Goal: Information Seeking & Learning: Learn about a topic

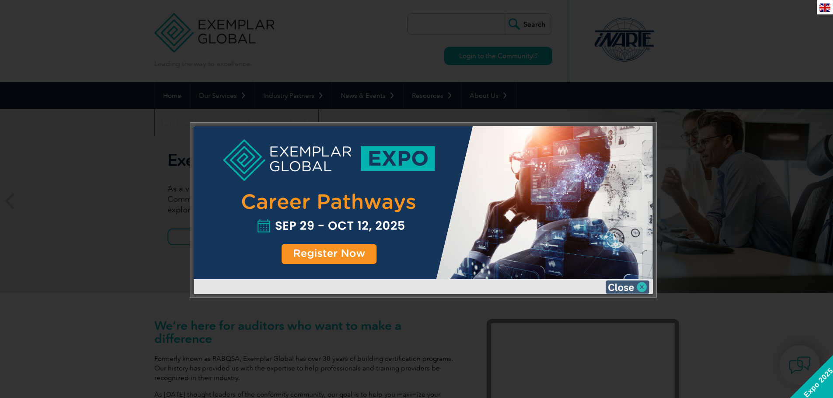
click at [618, 284] on img at bounding box center [628, 287] width 44 height 13
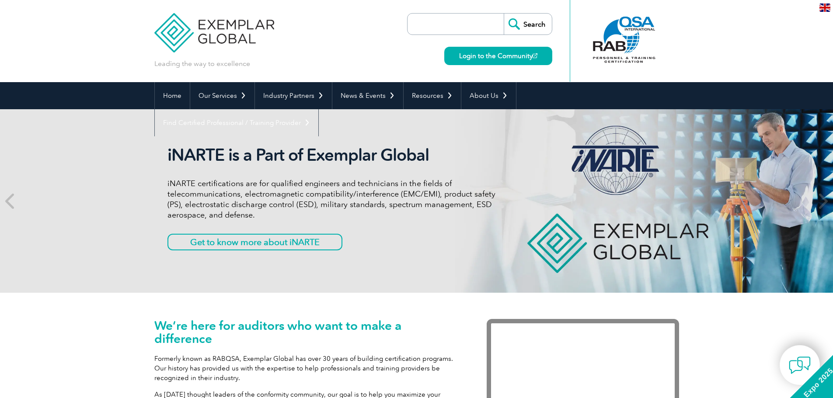
click at [824, 7] on img at bounding box center [825, 7] width 11 height 8
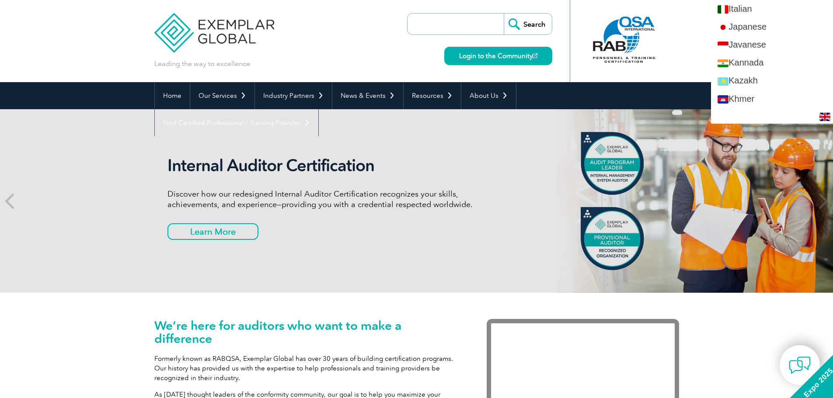
click at [357, 43] on div "Leading the way to excellence Search Login to the Community ▼" at bounding box center [416, 41] width 525 height 82
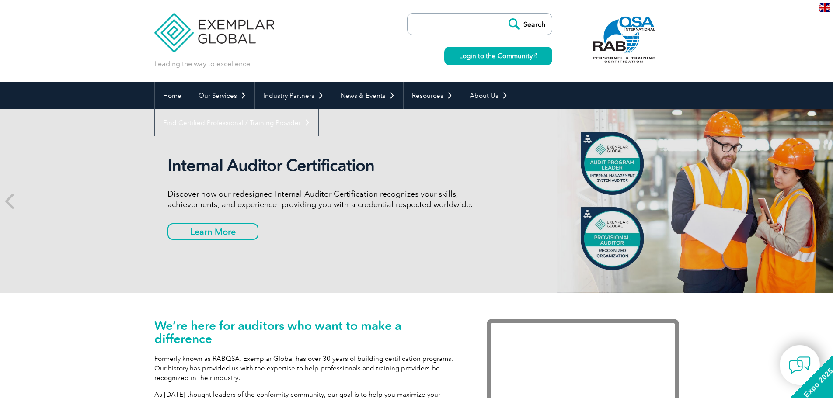
click at [418, 23] on input "search" at bounding box center [458, 24] width 92 height 21
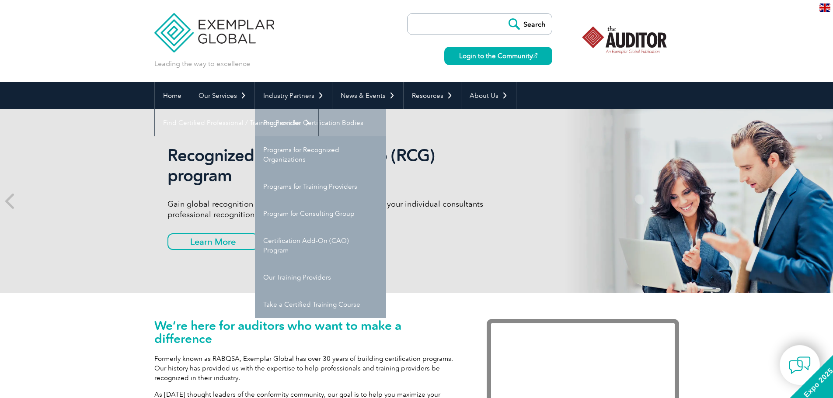
click at [284, 120] on link "Programs for Certification Bodies" at bounding box center [320, 122] width 131 height 27
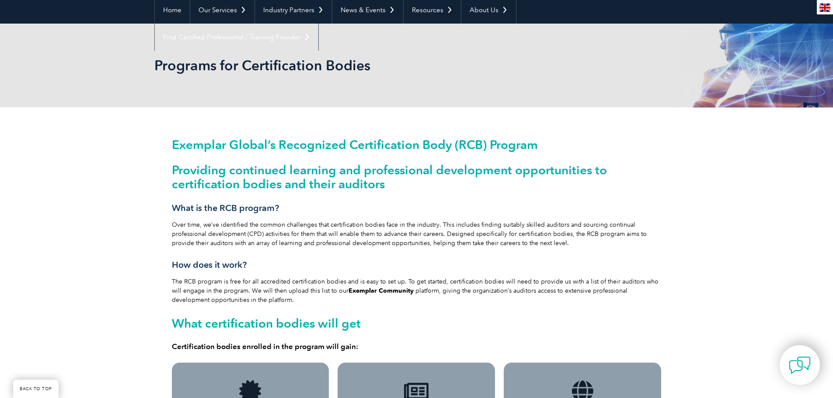
scroll to position [69, 0]
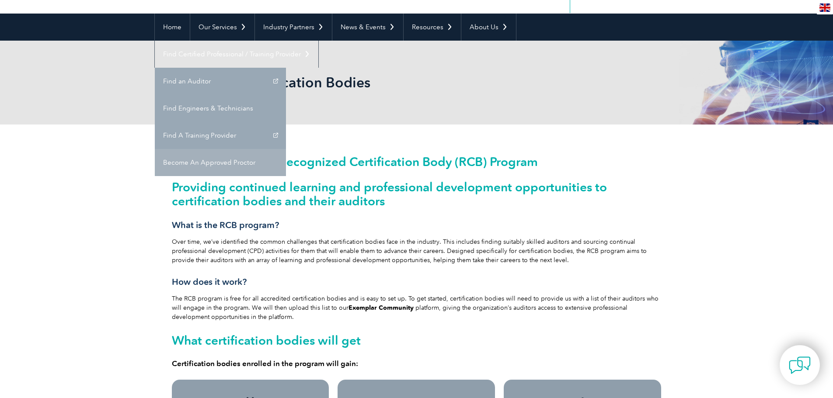
click at [286, 149] on link "Become An Approved Proctor" at bounding box center [220, 162] width 131 height 27
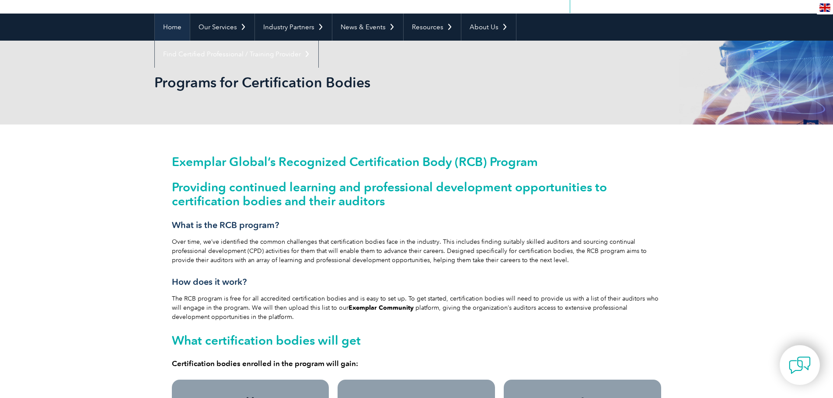
click at [167, 29] on link "Home" at bounding box center [172, 27] width 35 height 27
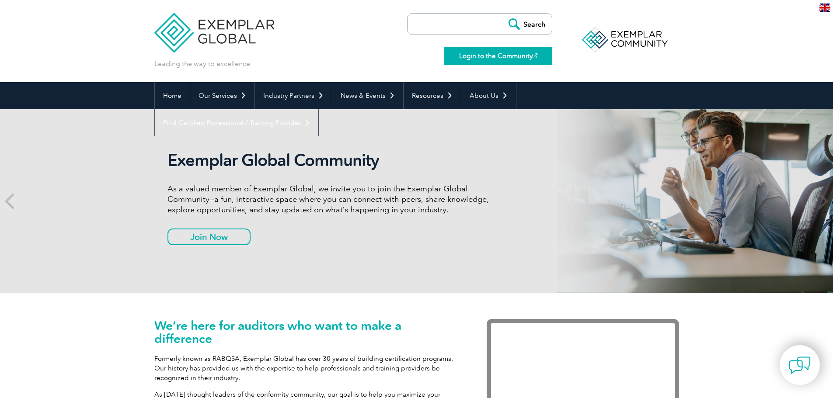
click at [469, 54] on link "Login to the Community" at bounding box center [498, 56] width 108 height 18
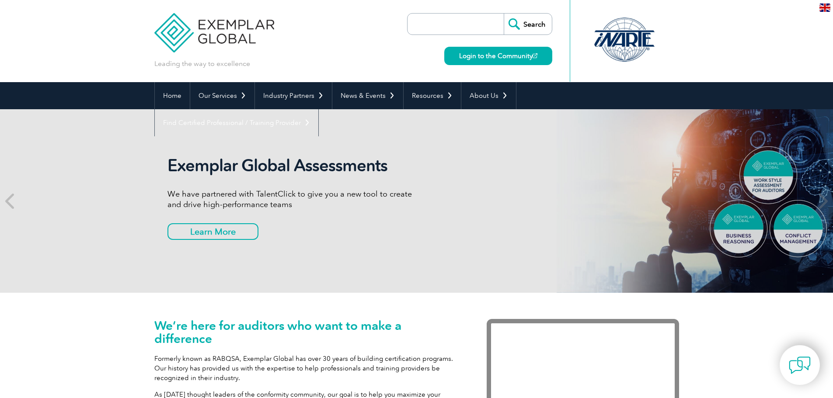
drag, startPoint x: 502, startPoint y: 209, endPoint x: 695, endPoint y: 57, distance: 245.4
click at [695, 57] on header "Leading the way to excellence Search Login to the Community ▼" at bounding box center [416, 41] width 833 height 82
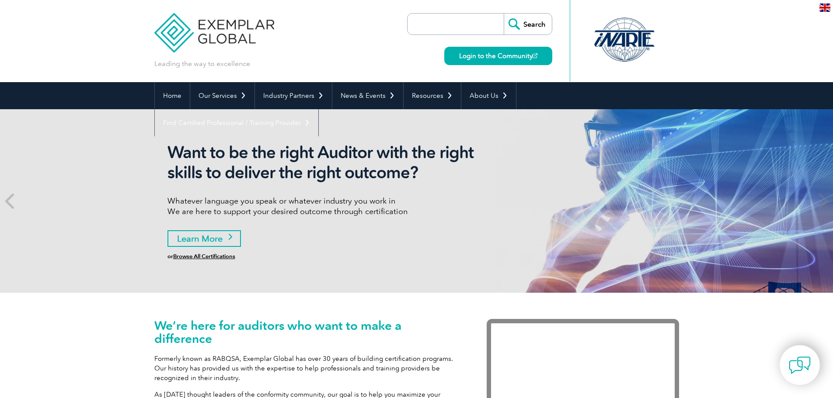
click at [209, 240] on link "Learn More" at bounding box center [203, 238] width 73 height 17
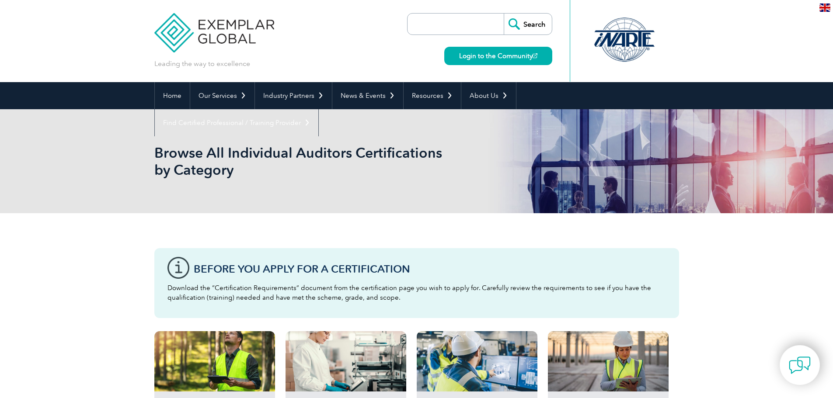
drag, startPoint x: 836, startPoint y: 86, endPoint x: 754, endPoint y: 96, distance: 82.4
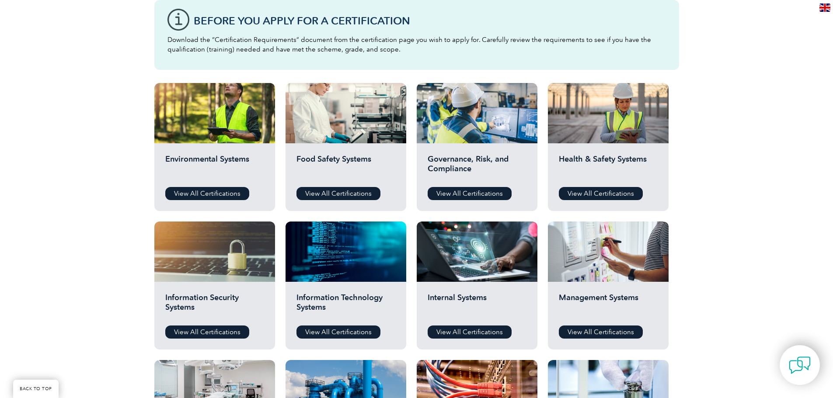
scroll to position [289, 0]
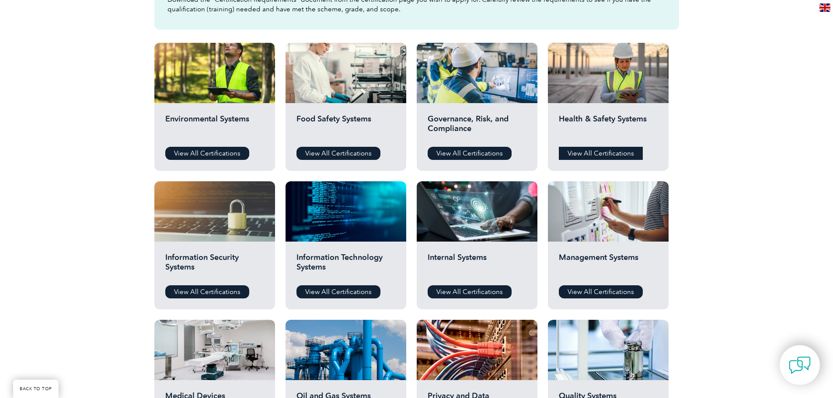
click at [589, 151] on link "View All Certifications" at bounding box center [601, 153] width 84 height 13
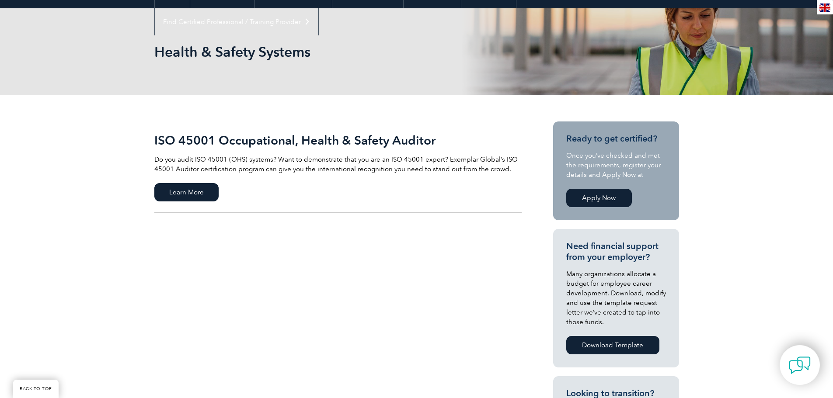
scroll to position [102, 0]
